Goal: Task Accomplishment & Management: Manage account settings

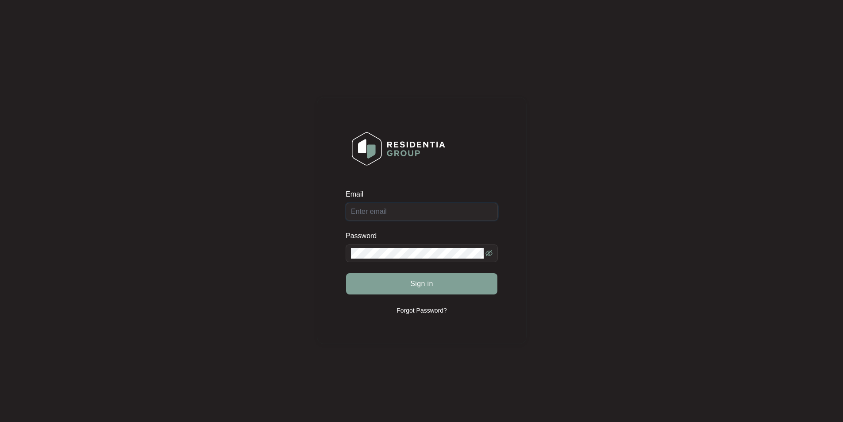
click at [395, 217] on input "Email" at bounding box center [422, 212] width 152 height 18
type input "[EMAIL_ADDRESS][DOMAIN_NAME]"
click at [346, 273] on button "Sign in" at bounding box center [421, 283] width 151 height 21
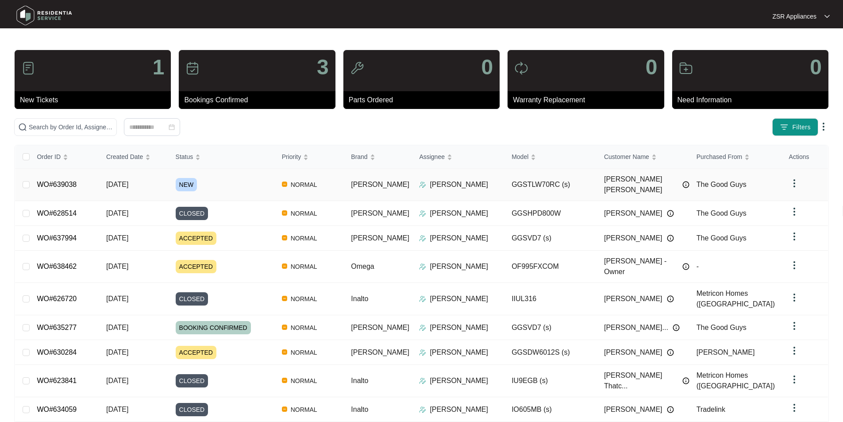
click at [59, 175] on td "WO#639038" at bounding box center [64, 185] width 69 height 32
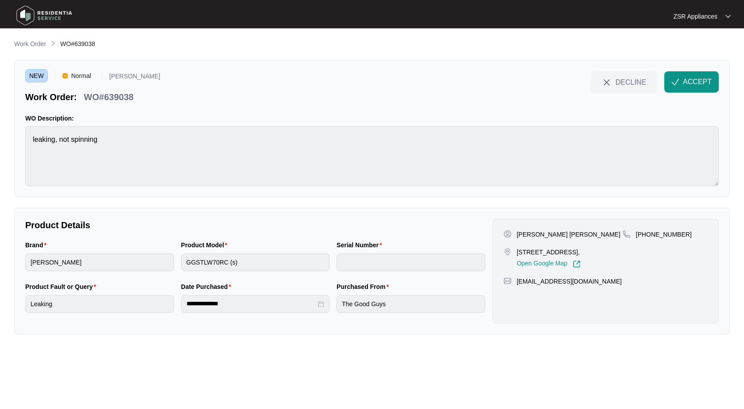
click at [519, 235] on p "[PERSON_NAME] [PERSON_NAME]" at bounding box center [569, 234] width 104 height 9
copy p "[PERSON_NAME] [PERSON_NAME]"
click at [657, 233] on p "[PHONE_NUMBER]" at bounding box center [664, 234] width 56 height 9
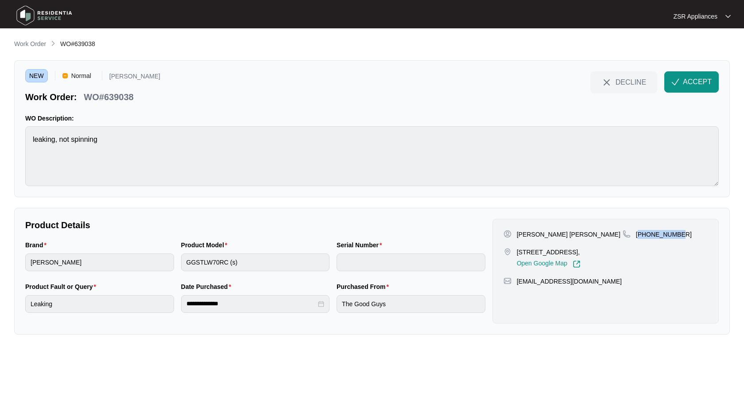
click at [657, 233] on p "[PHONE_NUMBER]" at bounding box center [664, 234] width 56 height 9
copy p "61431697652"
click at [520, 251] on p "[STREET_ADDRESS]," at bounding box center [549, 251] width 64 height 9
drag, startPoint x: 517, startPoint y: 251, endPoint x: 575, endPoint y: 252, distance: 58.0
click at [575, 252] on p "[STREET_ADDRESS]," at bounding box center [549, 251] width 64 height 9
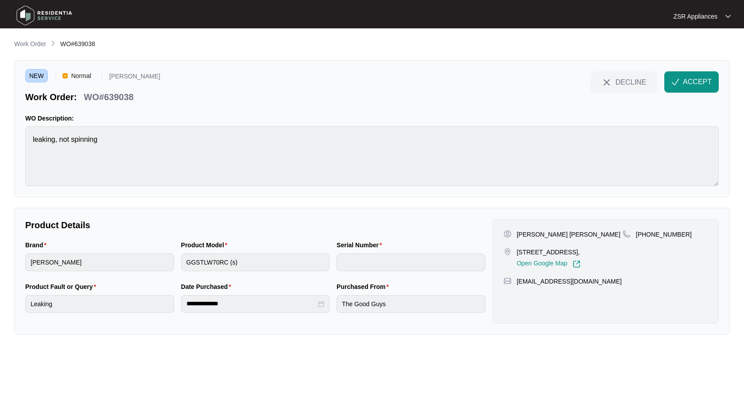
copy p "[STREET_ADDRESS]"
click at [545, 234] on p "[PERSON_NAME] [PERSON_NAME]" at bounding box center [569, 234] width 104 height 9
copy p "Ackland"
click at [121, 96] on p "WO#639038" at bounding box center [109, 97] width 50 height 12
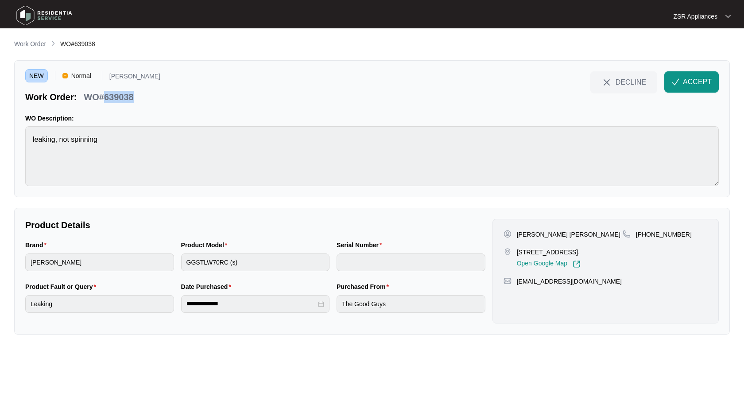
drag, startPoint x: 121, startPoint y: 96, endPoint x: 591, endPoint y: 140, distance: 472.1
click at [121, 96] on p "WO#639038" at bounding box center [109, 97] width 50 height 12
copy p "639038"
click at [698, 84] on span "ACCEPT" at bounding box center [697, 82] width 29 height 11
